Goal: Information Seeking & Learning: Find specific fact

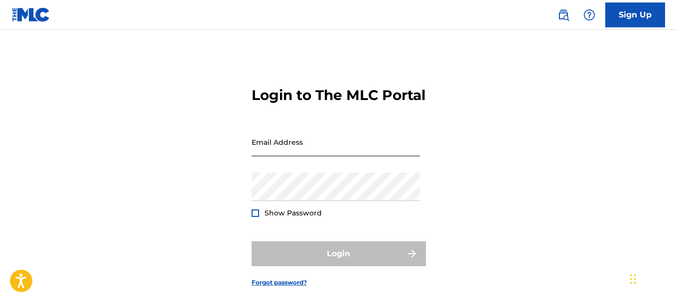
click at [288, 156] on input "Email Address" at bounding box center [336, 142] width 168 height 28
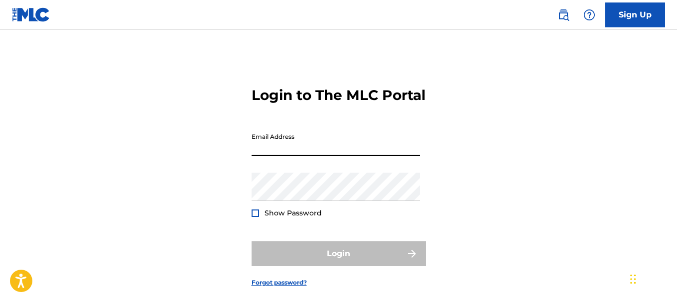
type input "[PERSON_NAME][EMAIL_ADDRESS][DOMAIN_NAME]"
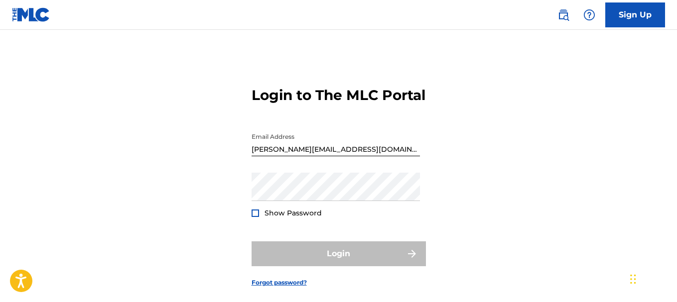
click at [26, 9] on img at bounding box center [31, 14] width 38 height 14
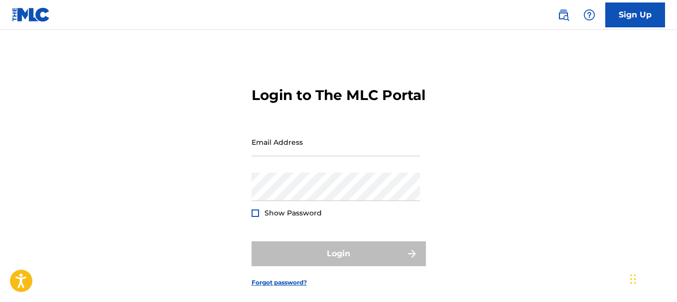
click at [27, 10] on img at bounding box center [31, 14] width 38 height 14
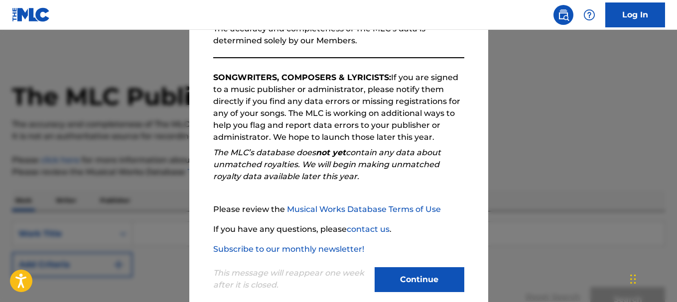
scroll to position [153, 0]
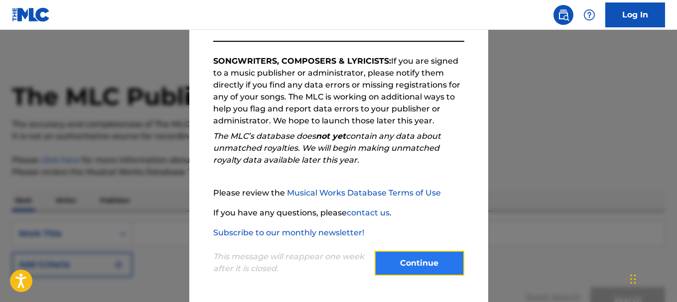
click at [391, 262] on button "Continue" at bounding box center [420, 263] width 90 height 25
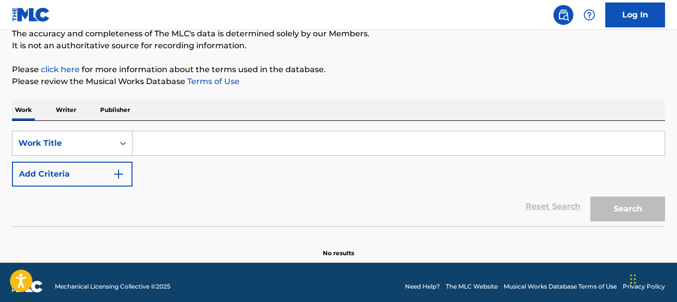
scroll to position [99, 0]
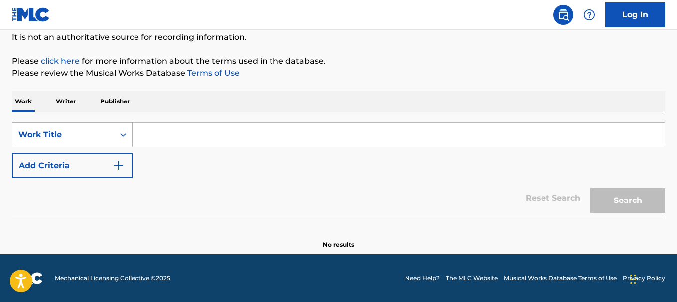
click at [123, 135] on icon "Search Form" at bounding box center [123, 135] width 10 height 10
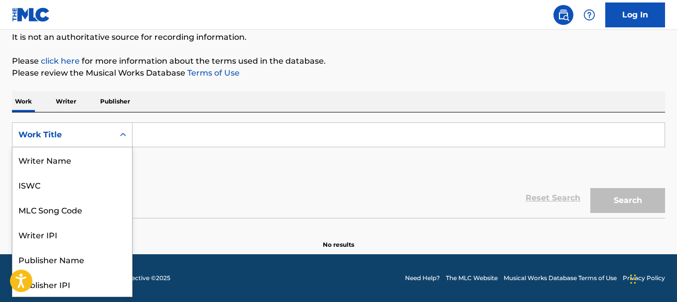
scroll to position [50, 0]
click at [123, 135] on icon "Search Form" at bounding box center [123, 135] width 10 height 10
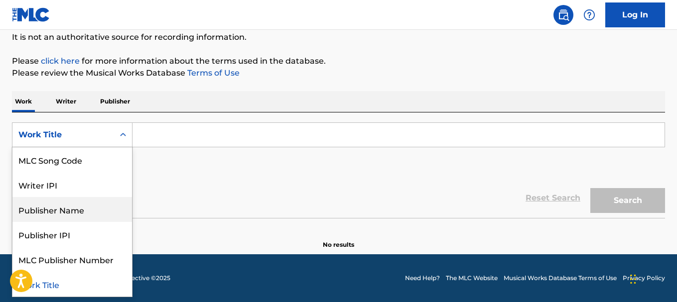
click at [84, 209] on div "Publisher Name" at bounding box center [72, 209] width 120 height 25
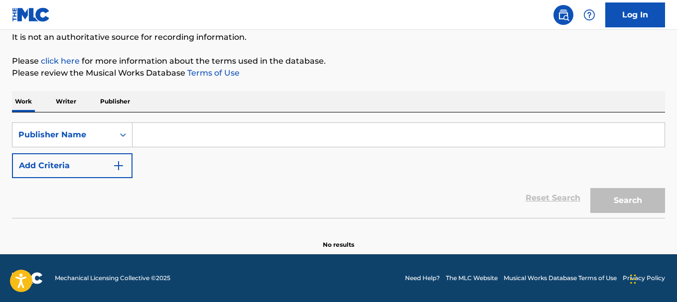
click at [148, 143] on input "Search Form" at bounding box center [399, 135] width 532 height 24
type input "MCD COMERCIO DE PRODUTOS POR CATALOGO LTDA"
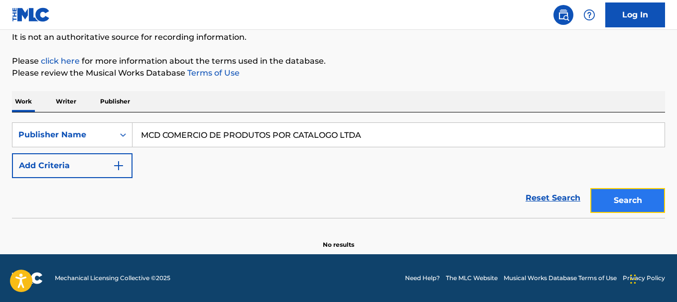
click at [631, 196] on button "Search" at bounding box center [627, 200] width 75 height 25
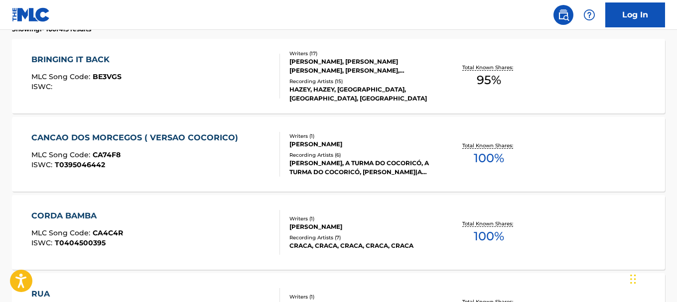
scroll to position [298, 0]
click at [326, 165] on div "HÉLIO ZISKIND, A TURMA DO COCORICÓ, A TURMA DO COCORICÓ, HÉLIO ZISKIND|A TURMA …" at bounding box center [361, 167] width 145 height 18
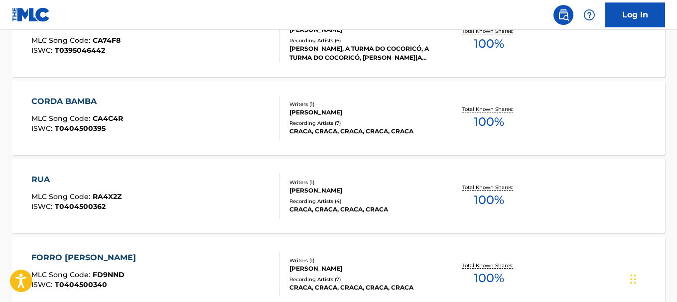
scroll to position [424, 0]
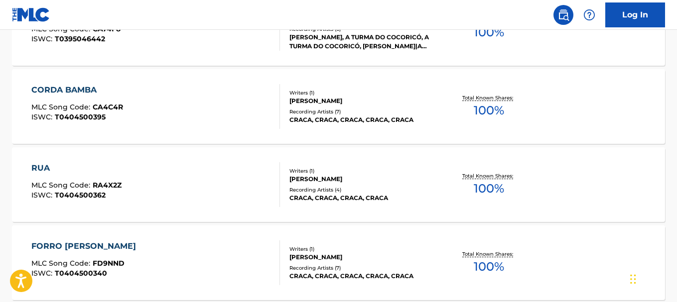
click at [64, 190] on div "MLC Song Code : RA4X2Z" at bounding box center [76, 187] width 90 height 10
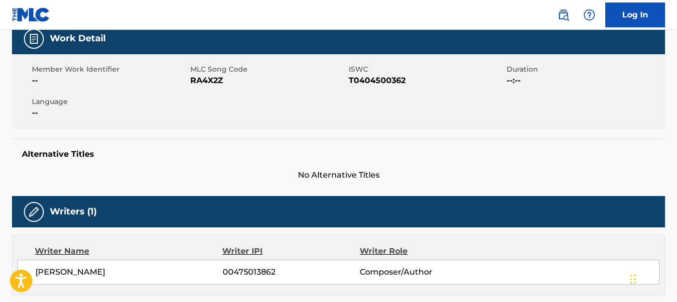
scroll to position [144, 0]
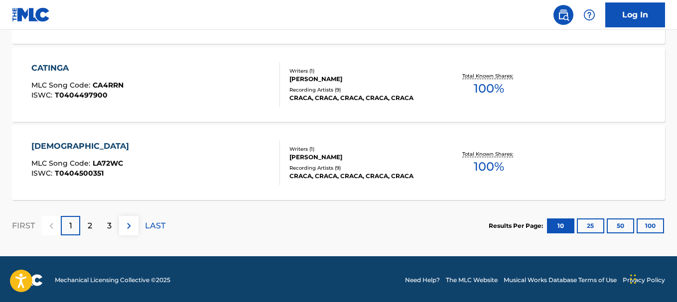
scroll to position [917, 0]
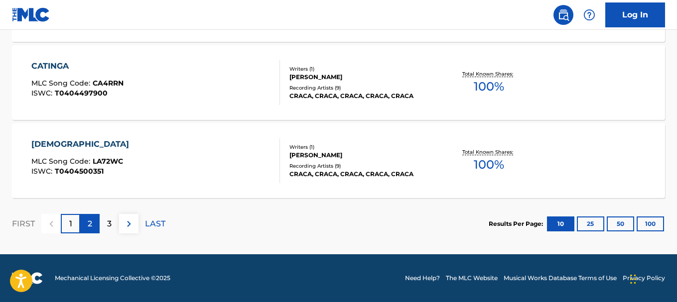
click at [94, 227] on div "2" at bounding box center [89, 223] width 19 height 19
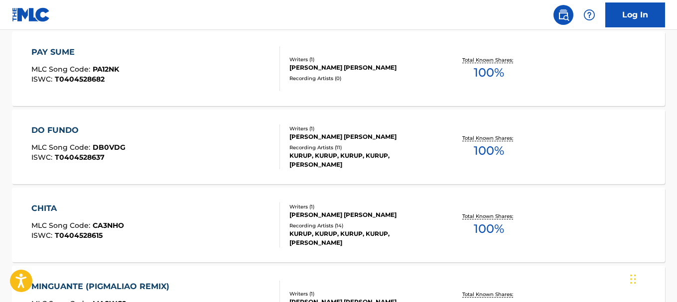
scroll to position [768, 0]
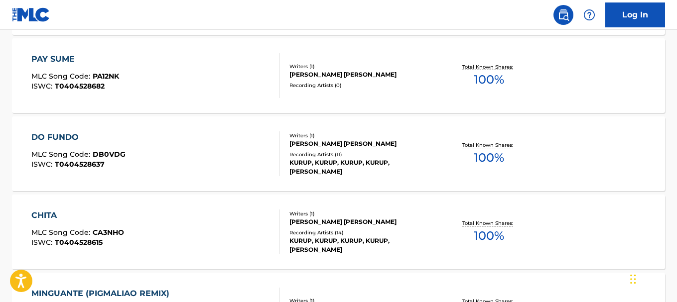
click at [163, 222] on div "CHITA MLC Song Code : CA3NHO ISWC : T0404528615" at bounding box center [155, 232] width 248 height 45
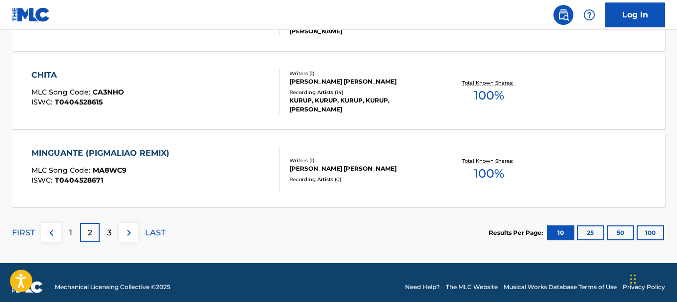
scroll to position [917, 0]
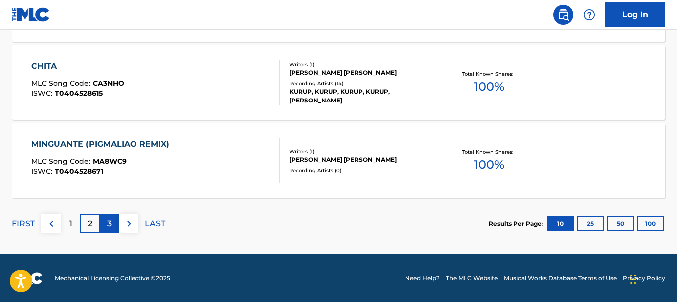
click at [108, 227] on p "3" at bounding box center [109, 224] width 4 height 12
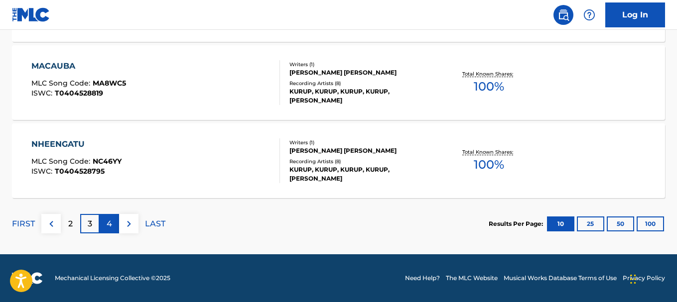
click at [111, 220] on p "4" at bounding box center [109, 224] width 5 height 12
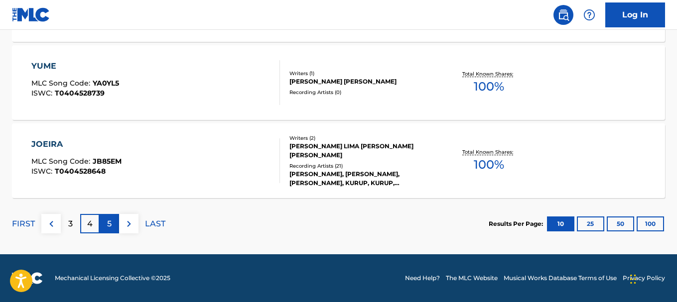
click at [109, 222] on p "5" at bounding box center [109, 224] width 4 height 12
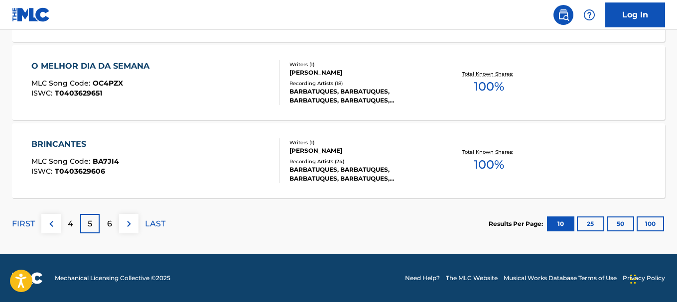
click at [179, 166] on div "BRINCANTES MLC Song Code : BA7JI4 ISWC : T0403629606" at bounding box center [155, 161] width 248 height 45
